Goal: Transaction & Acquisition: Purchase product/service

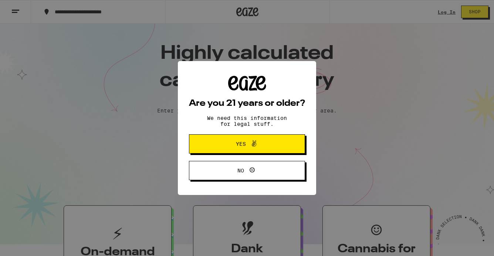
click at [263, 143] on span "Yes" at bounding box center [247, 144] width 56 height 10
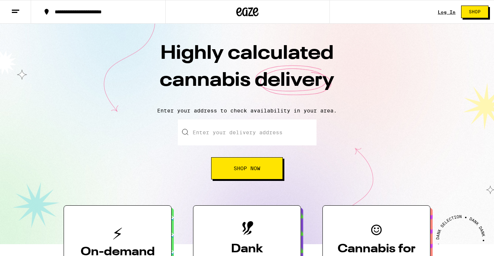
click at [446, 11] on link "Log In" at bounding box center [447, 12] width 18 height 5
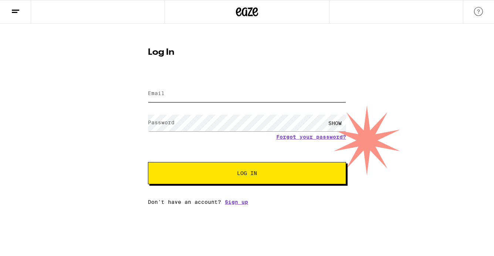
type input "[PERSON_NAME][EMAIL_ADDRESS][DOMAIN_NAME]"
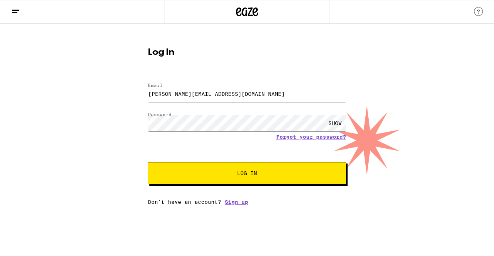
click at [194, 174] on span "Log In" at bounding box center [247, 172] width 138 height 5
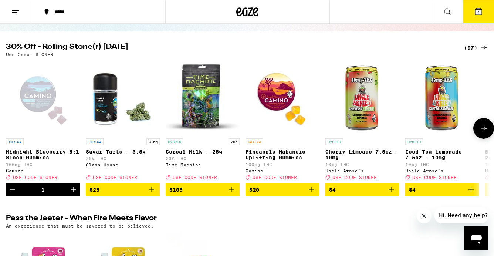
scroll to position [67, 0]
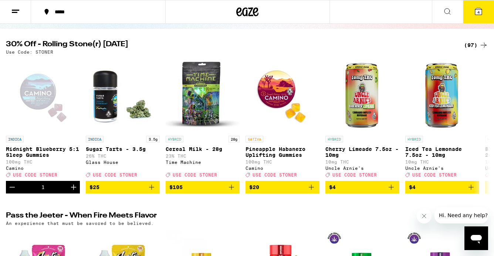
click at [470, 43] on div "(97)" at bounding box center [476, 45] width 24 height 9
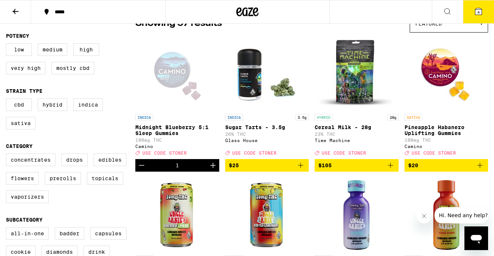
scroll to position [72, 0]
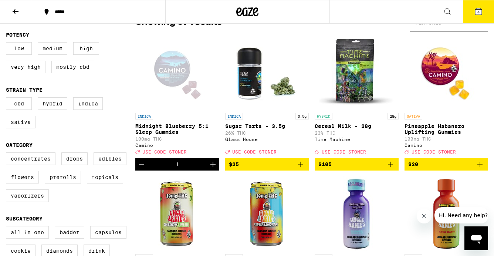
click at [429, 168] on span "$20" at bounding box center [446, 164] width 77 height 9
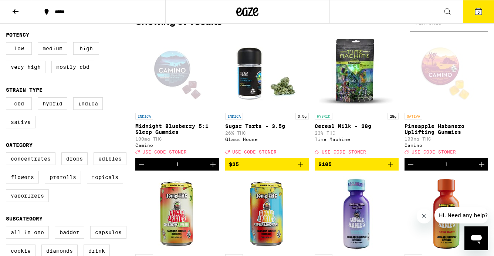
click at [191, 170] on div "1" at bounding box center [177, 164] width 84 height 13
click at [174, 127] on p "Midnight Blueberry 5:1 Sleep Gummies" at bounding box center [177, 129] width 84 height 12
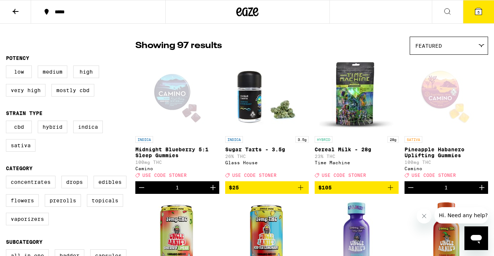
click at [478, 14] on span "5" at bounding box center [478, 12] width 2 height 4
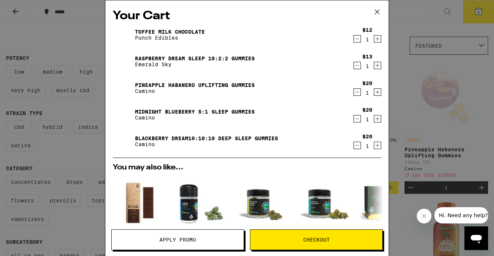
click at [356, 38] on icon "Decrement" at bounding box center [357, 38] width 7 height 9
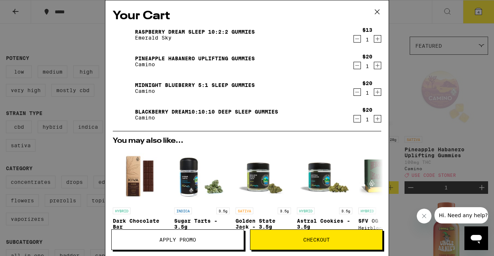
click at [358, 65] on icon "Decrement" at bounding box center [357, 65] width 7 height 9
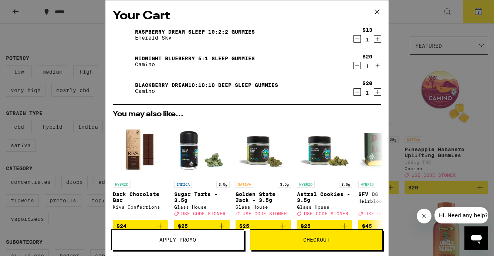
click at [356, 65] on icon "Decrement" at bounding box center [357, 65] width 7 height 9
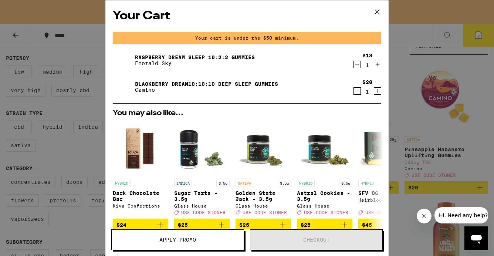
click at [356, 65] on icon "Decrement" at bounding box center [357, 64] width 7 height 9
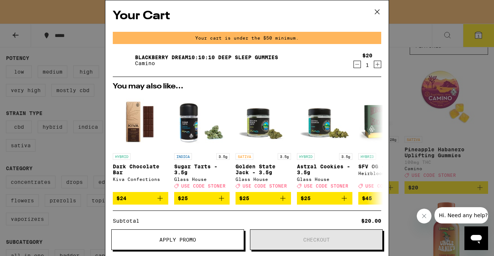
click at [356, 65] on icon "Decrement" at bounding box center [357, 64] width 7 height 9
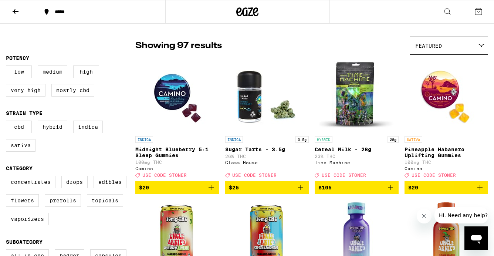
click at [209, 190] on icon "Add to bag" at bounding box center [211, 187] width 9 height 9
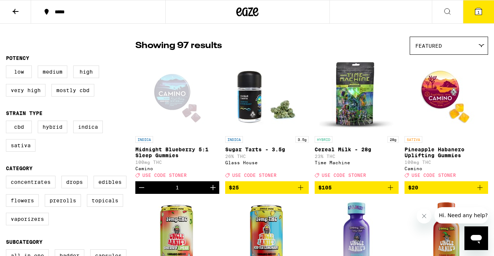
scroll to position [72, 0]
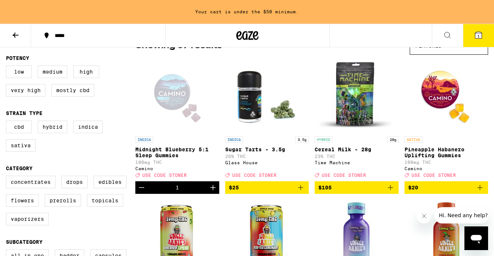
click at [480, 192] on icon "Add to bag" at bounding box center [480, 187] width 9 height 9
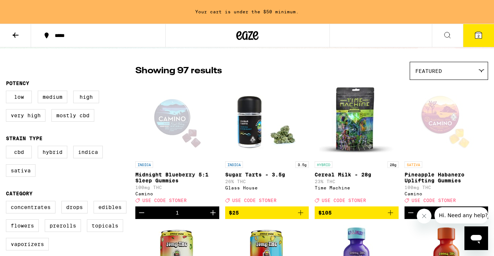
scroll to position [62, 0]
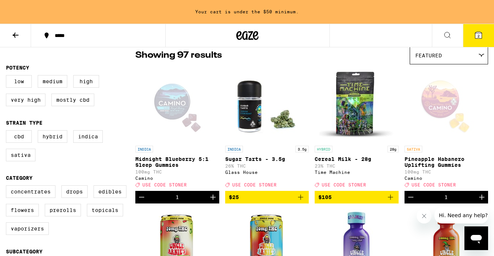
click at [139, 201] on icon "Decrement" at bounding box center [141, 197] width 9 height 9
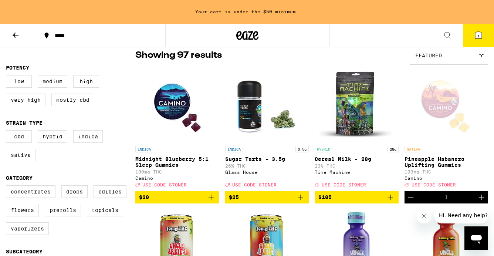
click at [414, 202] on icon "Decrement" at bounding box center [410, 197] width 9 height 9
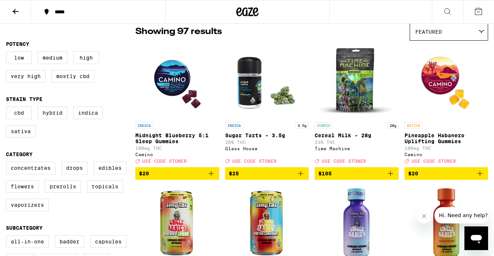
scroll to position [39, 0]
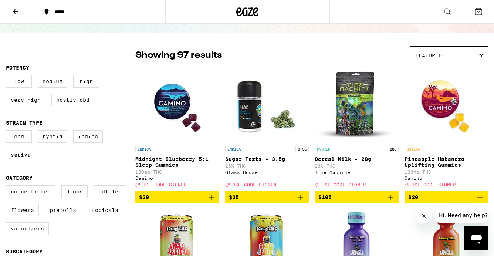
click at [210, 202] on icon "Add to bag" at bounding box center [211, 197] width 9 height 9
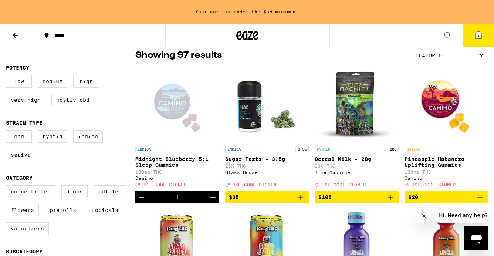
click at [210, 202] on icon "Increment" at bounding box center [213, 197] width 9 height 9
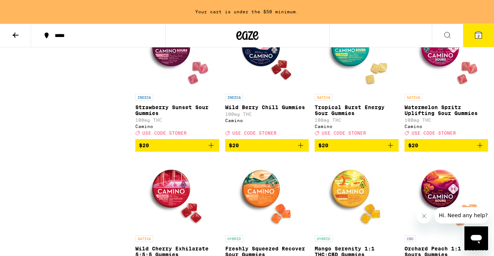
scroll to position [1121, 0]
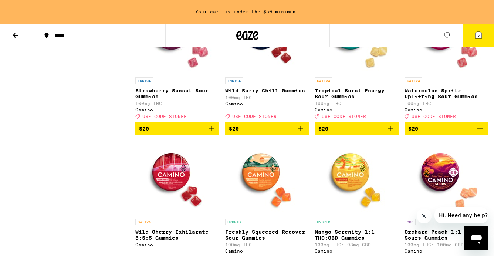
click at [393, 131] on icon "Add to bag" at bounding box center [390, 128] width 5 height 5
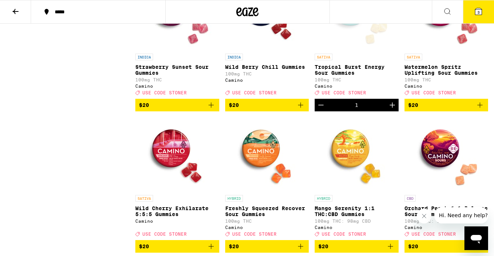
scroll to position [1097, 0]
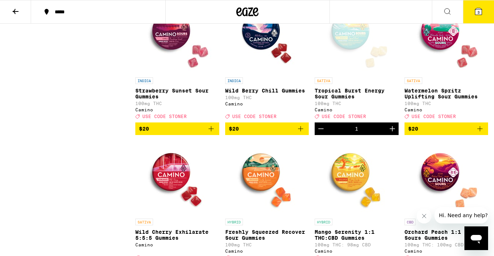
click at [301, 131] on icon "Add to bag" at bounding box center [300, 128] width 5 height 5
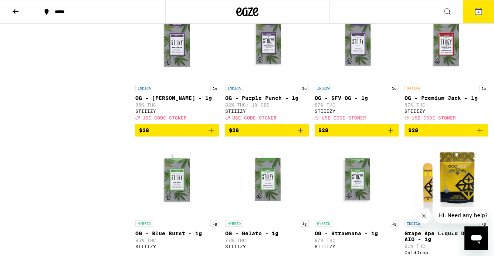
scroll to position [1792, 0]
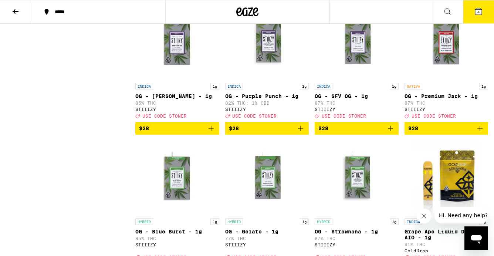
click at [479, 9] on icon at bounding box center [478, 11] width 7 height 7
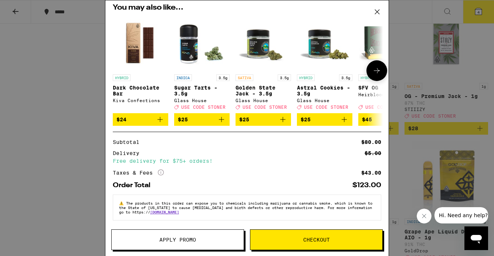
scroll to position [112, 0]
click at [213, 239] on span "Apply Promo" at bounding box center [178, 239] width 132 height 5
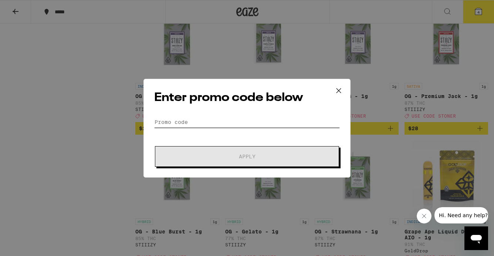
click at [203, 121] on input "Promo Code" at bounding box center [247, 121] width 186 height 11
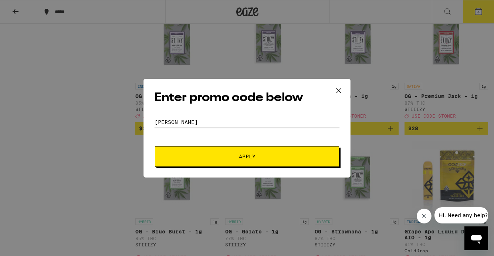
type input "[PERSON_NAME]"
click at [236, 151] on button "Apply" at bounding box center [247, 156] width 184 height 21
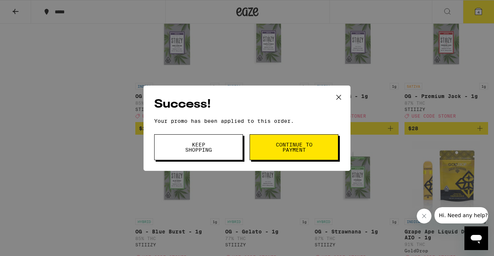
click at [281, 148] on span "Continue to payment" at bounding box center [294, 147] width 38 height 10
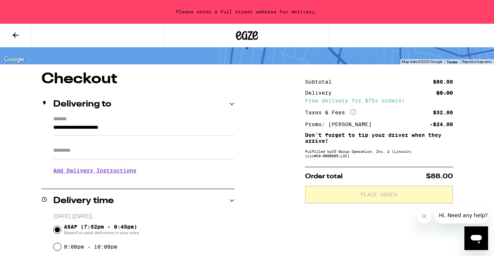
scroll to position [44, 0]
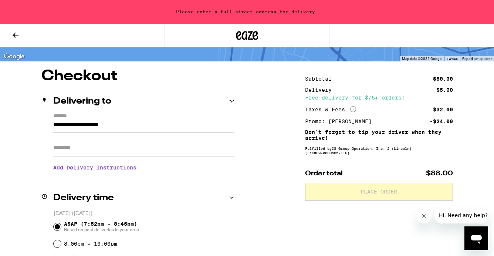
click at [95, 148] on input "Apt/Suite" at bounding box center [143, 148] width 181 height 18
click at [104, 125] on input "**********" at bounding box center [143, 126] width 181 height 13
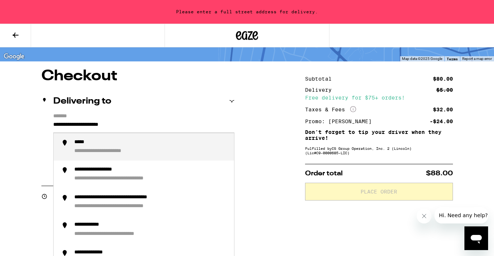
click at [102, 125] on input "**********" at bounding box center [143, 126] width 181 height 13
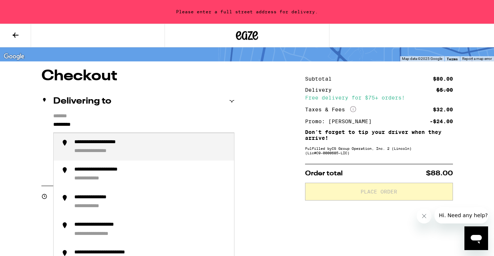
click at [106, 152] on div "**********" at bounding box center [102, 151] width 57 height 7
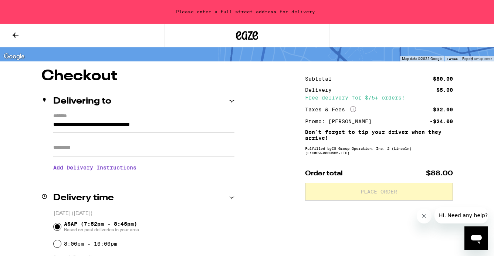
type input "**********"
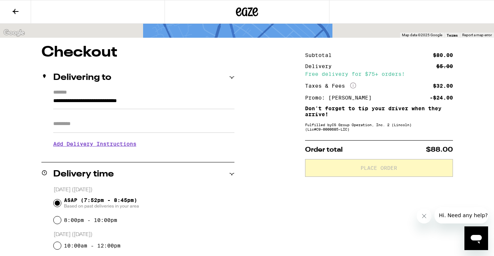
scroll to position [21, 0]
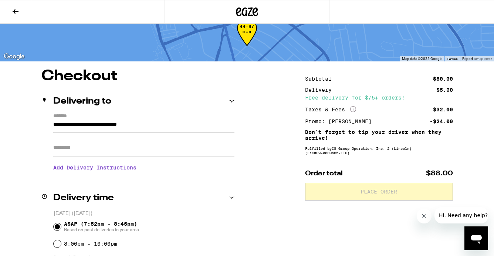
click at [196, 147] on input "Apt/Suite" at bounding box center [143, 148] width 181 height 18
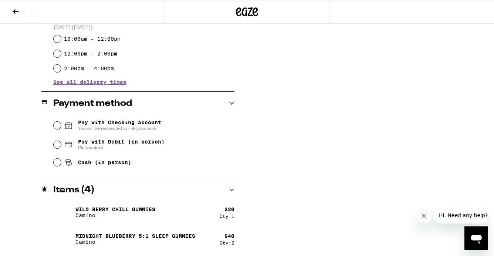
scroll to position [277, 0]
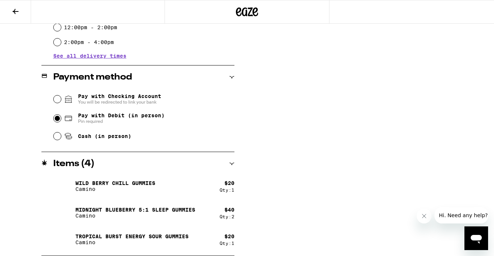
click at [57, 120] on input "Pay with Debit (in person) Pin required" at bounding box center [57, 118] width 7 height 7
radio input "true"
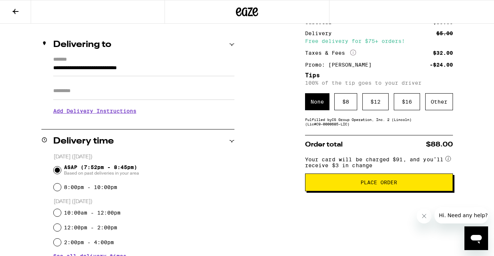
scroll to position [91, 0]
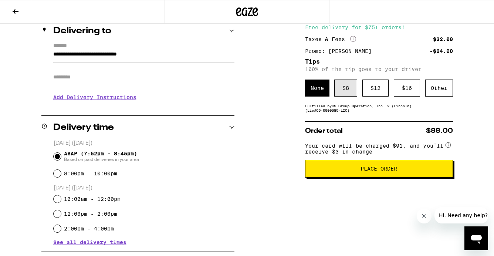
click at [349, 95] on div "$ 8" at bounding box center [345, 88] width 23 height 17
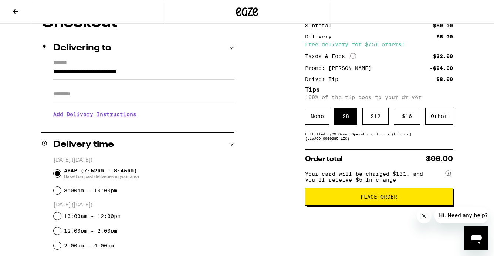
scroll to position [77, 0]
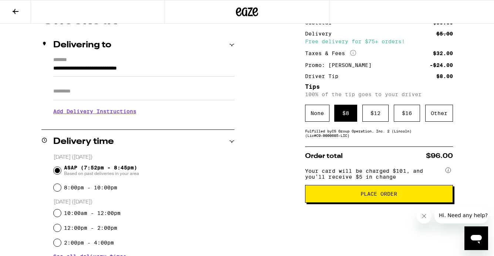
click at [356, 196] on span "Place Order" at bounding box center [378, 193] width 135 height 5
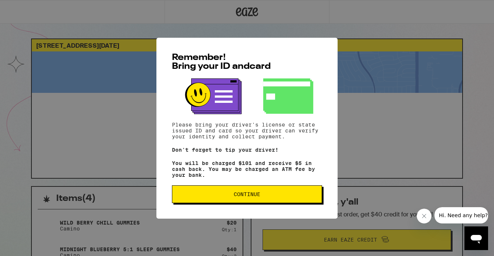
click at [293, 195] on span "Continue" at bounding box center [247, 194] width 138 height 5
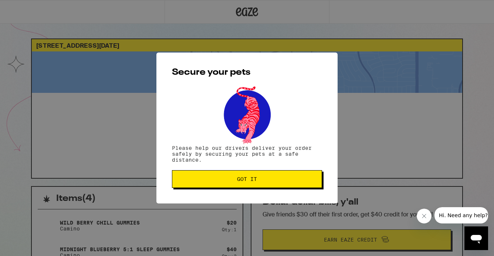
click at [255, 179] on span "Got it" at bounding box center [247, 178] width 20 height 5
